Goal: Find specific page/section: Find specific page/section

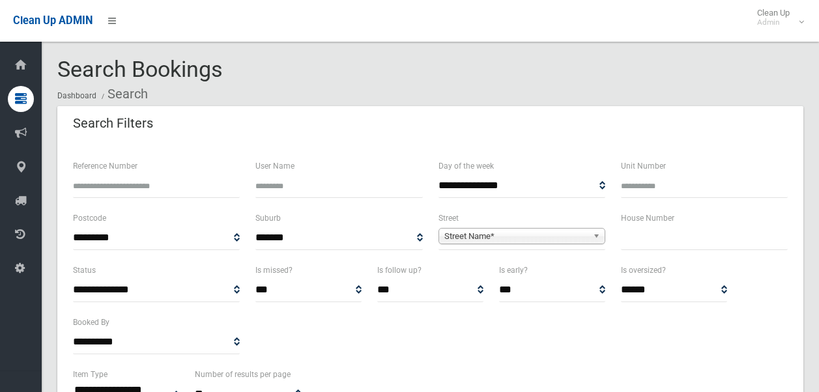
select select
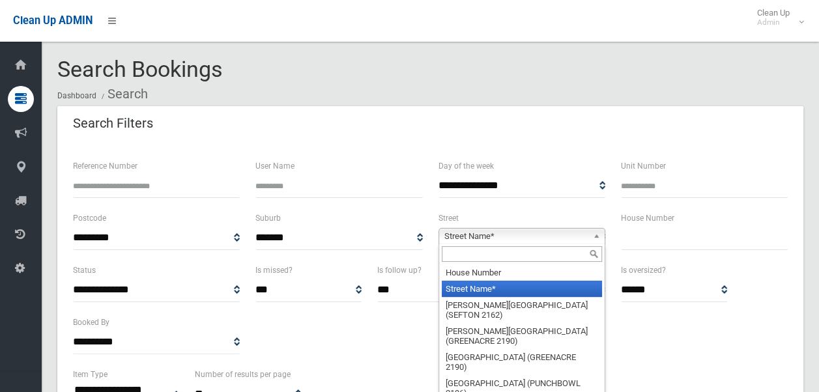
click at [509, 233] on span "Street Name*" at bounding box center [515, 237] width 143 height 16
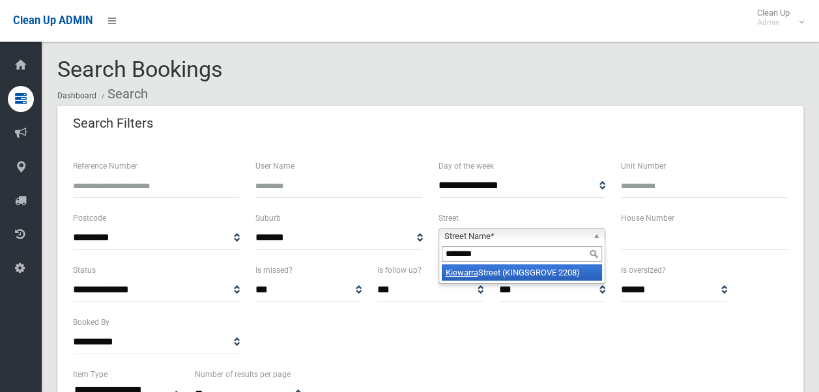
type input "********"
click at [516, 269] on li "[GEOGRAPHIC_DATA] (KINGSGROVE 2208)" at bounding box center [522, 272] width 160 height 16
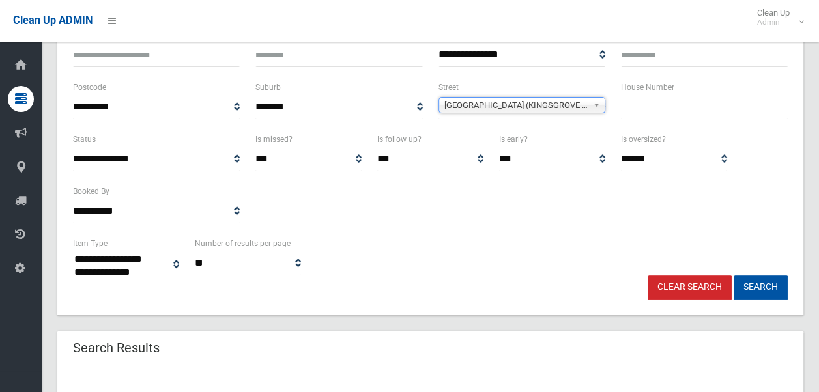
scroll to position [132, 0]
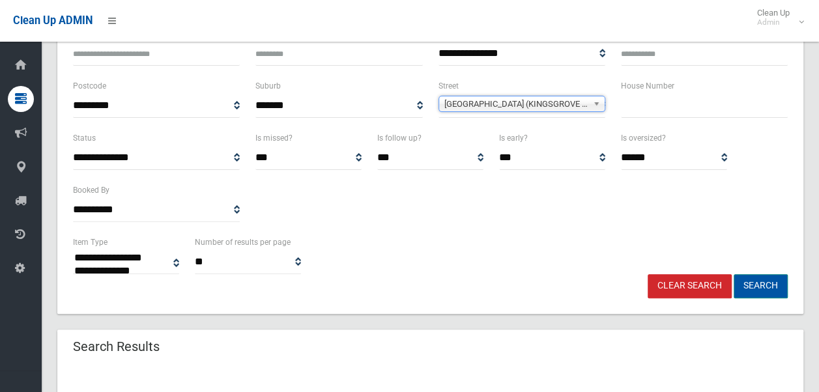
click at [763, 287] on button "Search" at bounding box center [760, 286] width 54 height 24
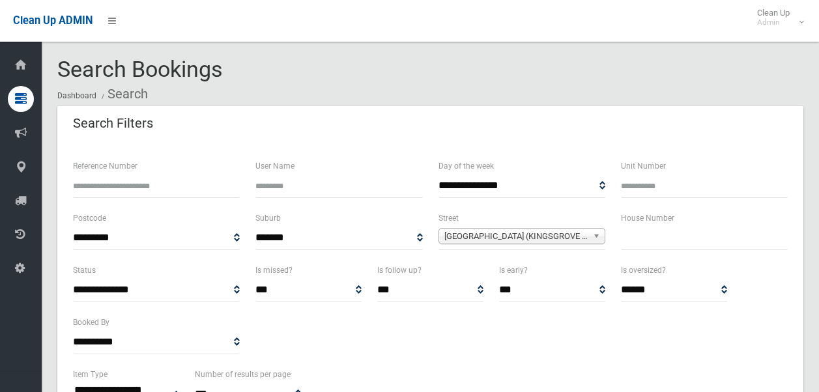
select select
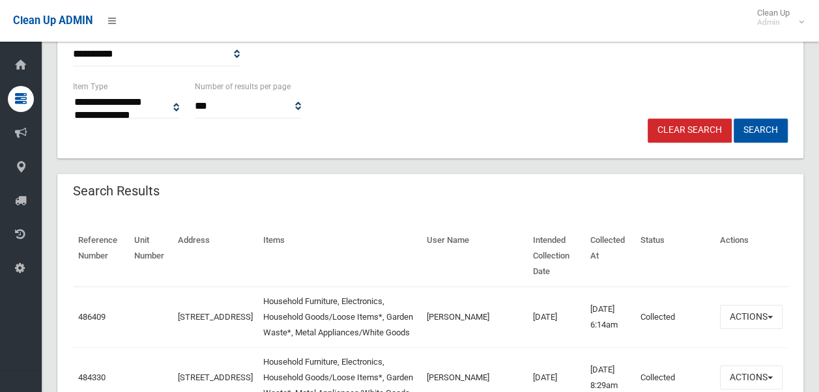
scroll to position [281, 0]
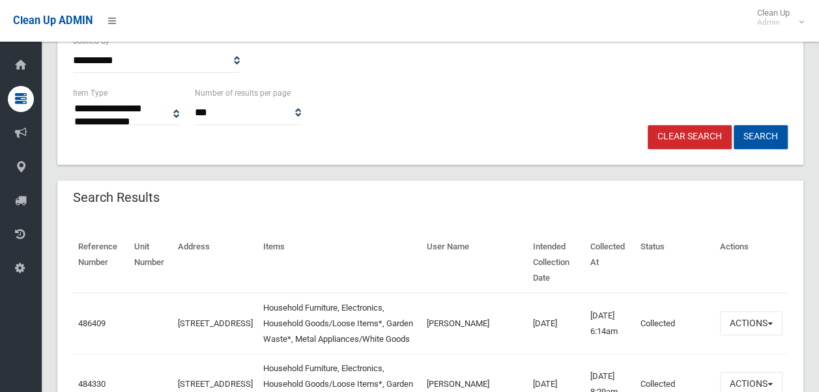
click at [687, 137] on link "Clear Search" at bounding box center [689, 137] width 84 height 24
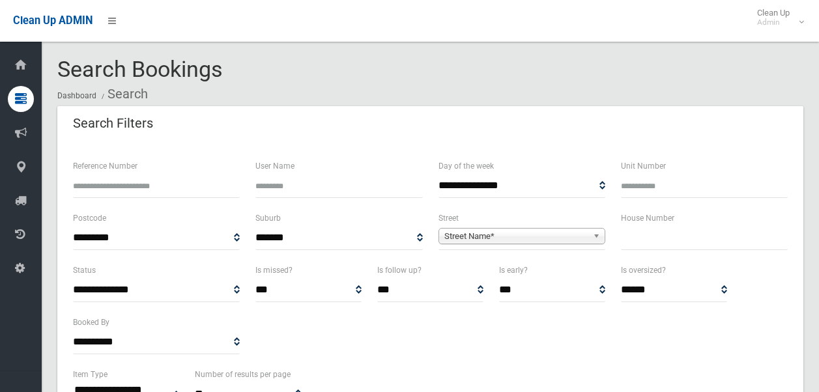
select select
